Goal: Connect with others: Connect with other users

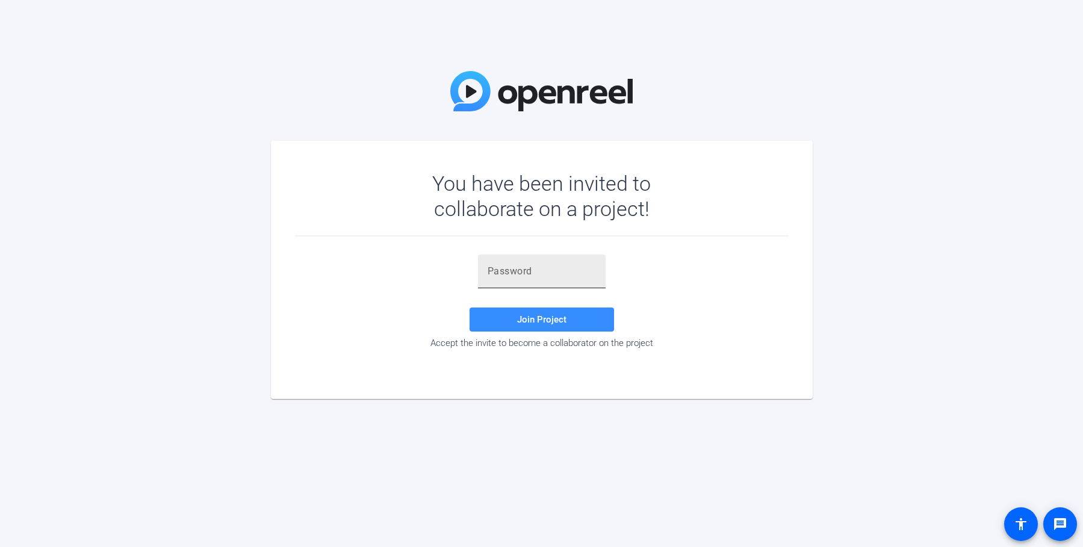
click at [513, 272] on input "text" at bounding box center [542, 271] width 108 height 14
click at [533, 273] on input "text" at bounding box center [542, 271] width 108 height 14
type input "%)j0IN"
click at [552, 316] on span "Join Project" at bounding box center [541, 319] width 49 height 11
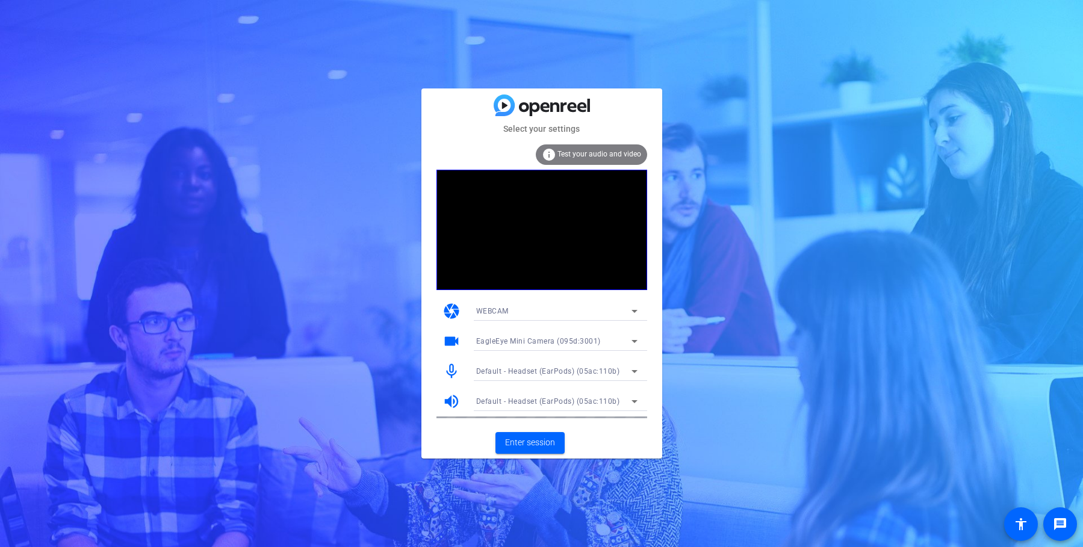
click at [634, 314] on icon at bounding box center [635, 311] width 14 height 14
click at [634, 314] on div at bounding box center [541, 273] width 1083 height 547
click at [520, 441] on span "Enter session" at bounding box center [530, 443] width 50 height 13
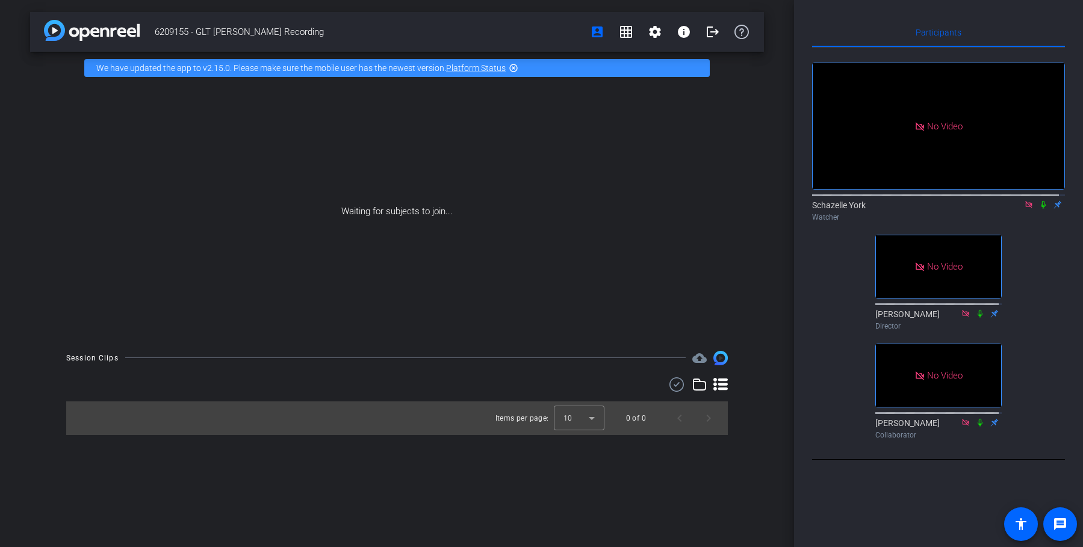
scroll to position [30, 0]
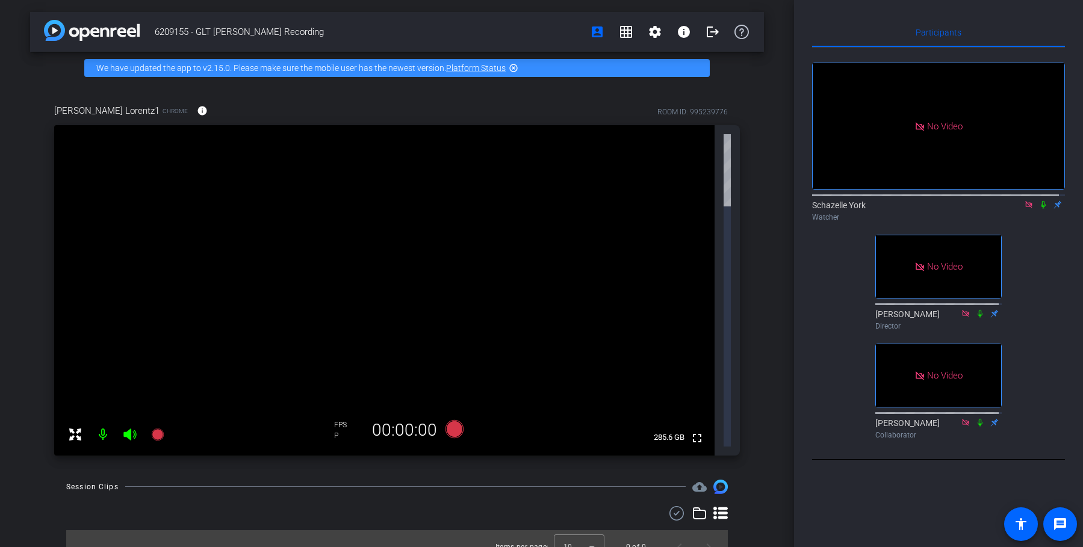
click at [915, 121] on icon at bounding box center [920, 126] width 11 height 11
click at [877, 127] on div "No Video" at bounding box center [939, 126] width 252 height 126
click at [1024, 209] on icon at bounding box center [1029, 205] width 10 height 8
click at [73, 428] on icon at bounding box center [75, 434] width 12 height 12
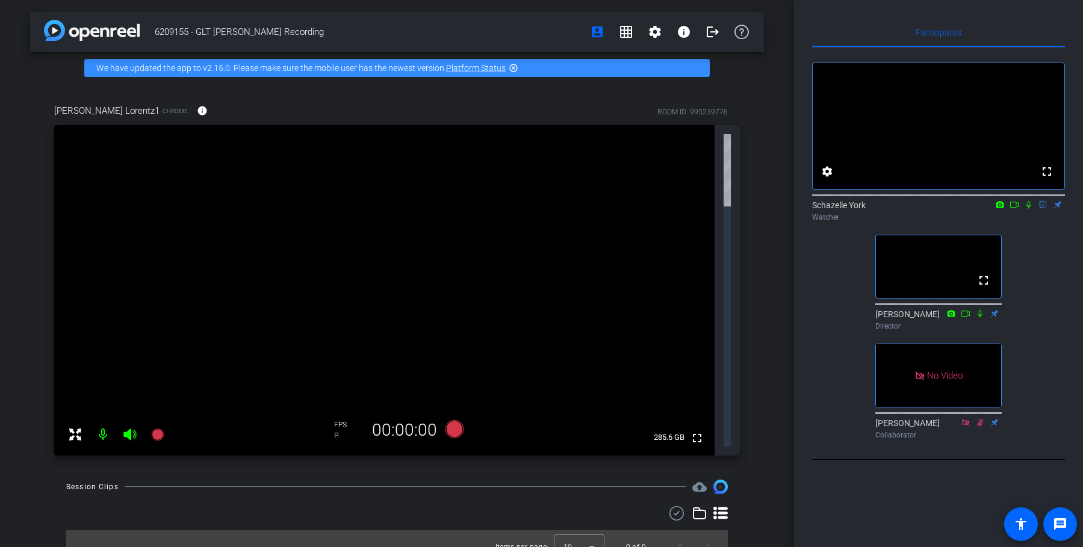
click at [74, 428] on icon at bounding box center [75, 434] width 12 height 12
click at [1015, 209] on icon at bounding box center [1015, 205] width 10 height 8
click at [76, 428] on icon at bounding box center [75, 435] width 14 height 14
click at [71, 428] on icon at bounding box center [75, 435] width 14 height 14
click at [72, 428] on icon at bounding box center [75, 435] width 14 height 14
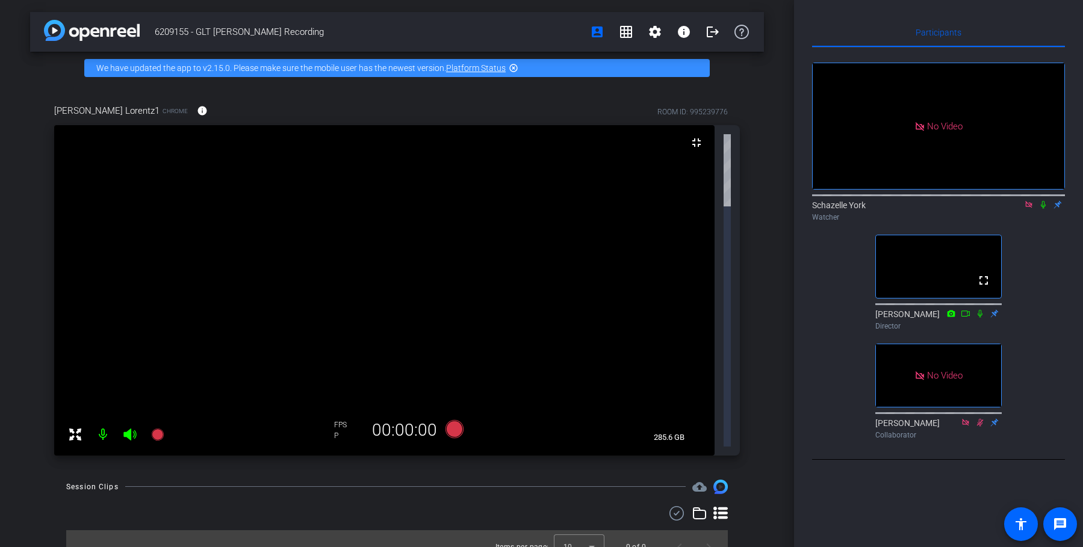
click at [516, 64] on mat-icon "highlight_off" at bounding box center [514, 68] width 10 height 10
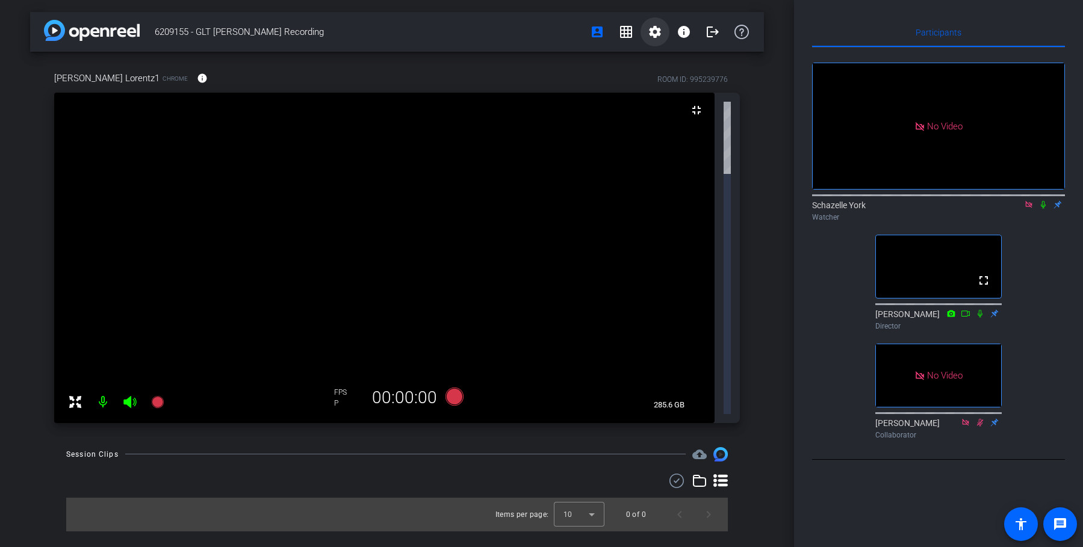
click at [654, 28] on mat-icon "settings" at bounding box center [655, 32] width 14 height 14
click at [759, 85] on div at bounding box center [541, 273] width 1083 height 547
drag, startPoint x: 903, startPoint y: 0, endPoint x: 814, endPoint y: 15, distance: 90.4
click at [814, 15] on div "Participants No Video Schazelle York Watcher fullscreen [PERSON_NAME] Director …" at bounding box center [938, 273] width 289 height 547
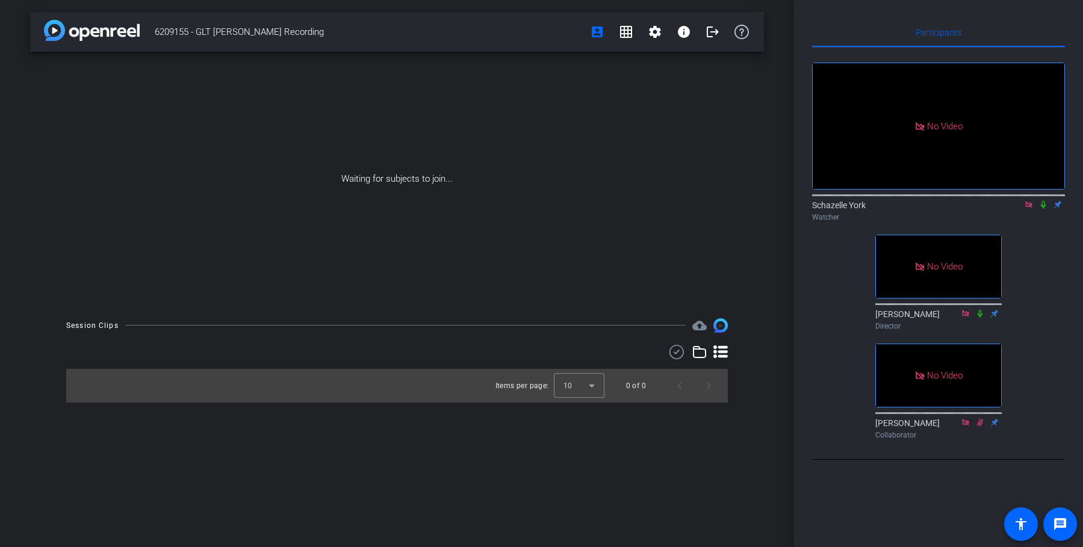
click at [1045, 209] on icon at bounding box center [1043, 205] width 5 height 8
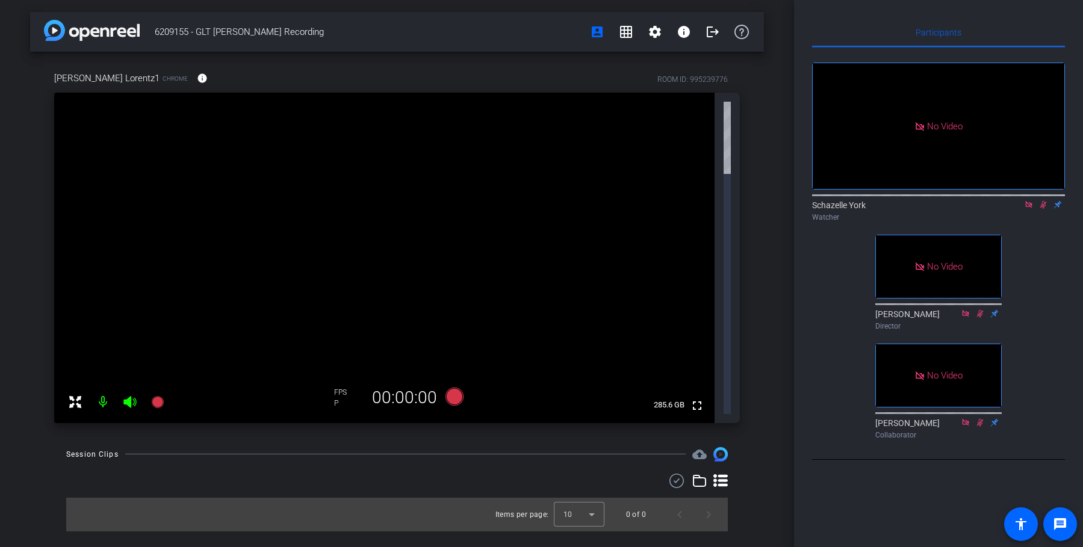
click at [1044, 209] on icon at bounding box center [1044, 205] width 7 height 8
click at [656, 30] on mat-icon "settings" at bounding box center [655, 32] width 14 height 14
click at [600, 67] on div at bounding box center [541, 273] width 1083 height 547
click at [600, 30] on mat-icon "account_box" at bounding box center [597, 32] width 14 height 14
click at [785, 16] on div "6209155 - GLT [PERSON_NAME] Recording account_box grid_on settings info logout …" at bounding box center [397, 273] width 794 height 547
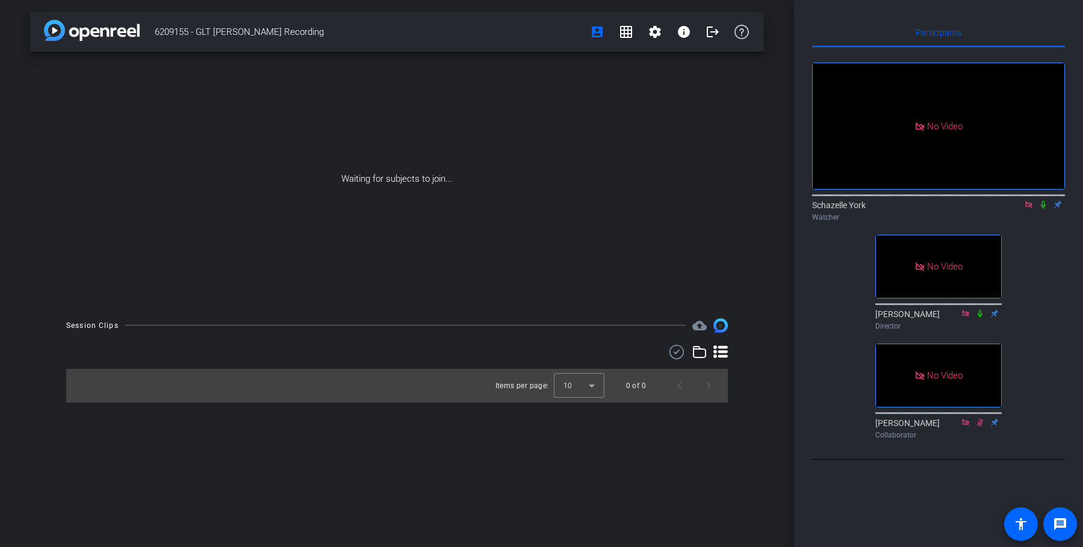
click at [557, 73] on div "Waiting for subjects to join..." at bounding box center [397, 179] width 734 height 255
